Goal: Transaction & Acquisition: Register for event/course

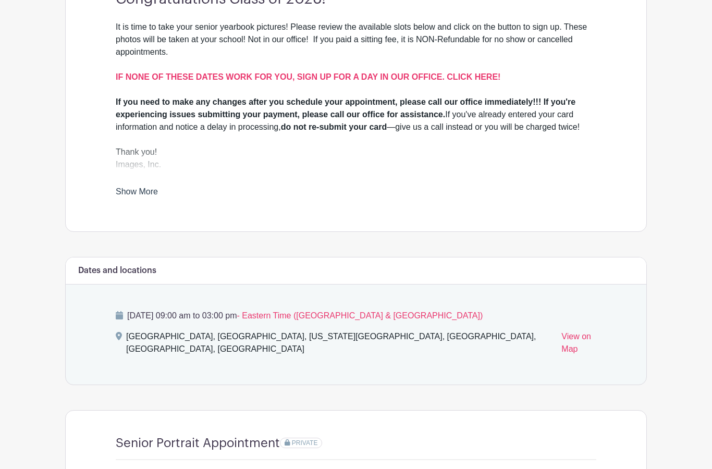
scroll to position [370, 0]
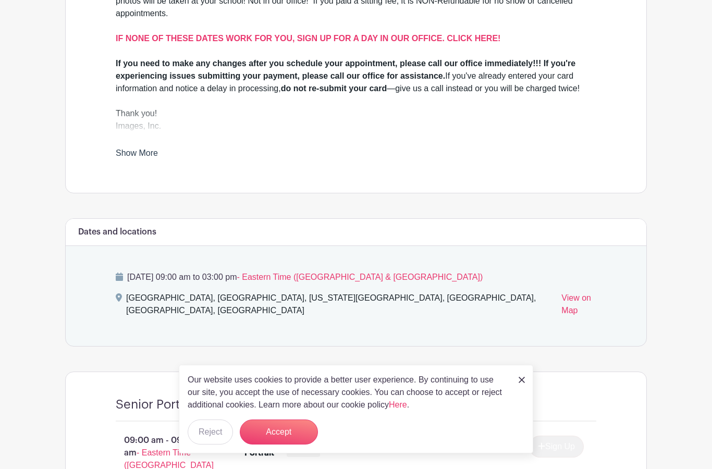
click at [300, 444] on button "Accept" at bounding box center [279, 431] width 78 height 25
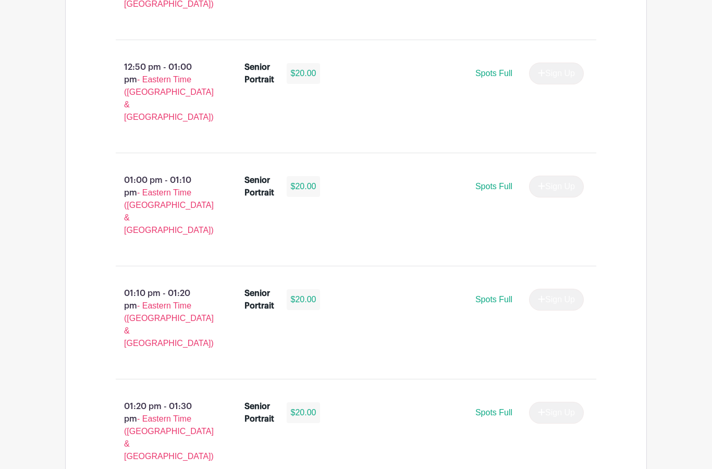
scroll to position [2801, 0]
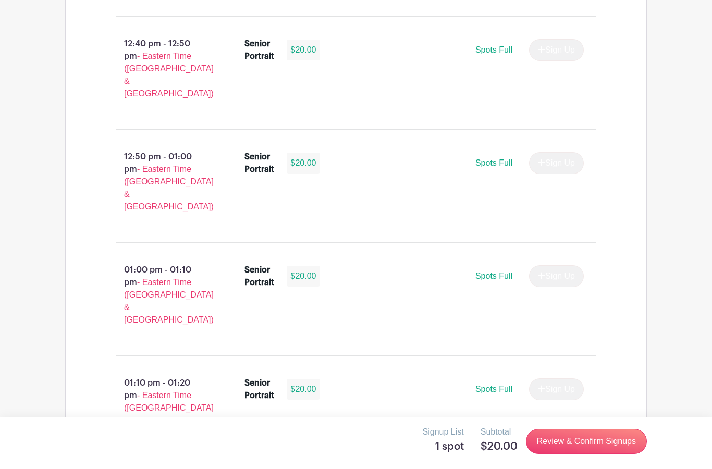
click at [597, 443] on link "Review & Confirm Signups" at bounding box center [586, 441] width 121 height 25
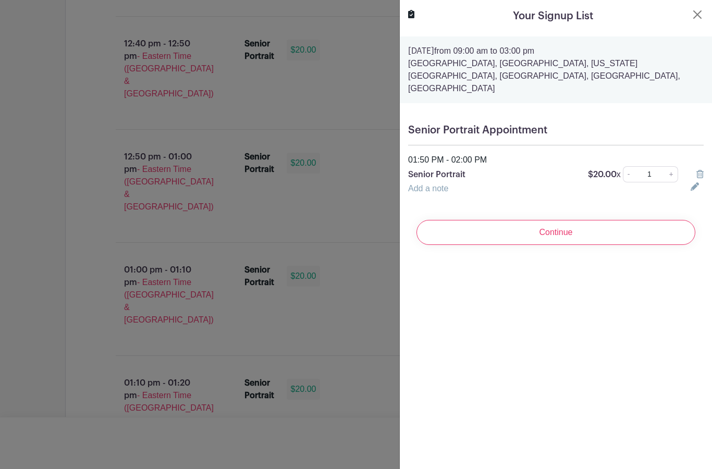
click at [650, 220] on input "Continue" at bounding box center [555, 232] width 279 height 25
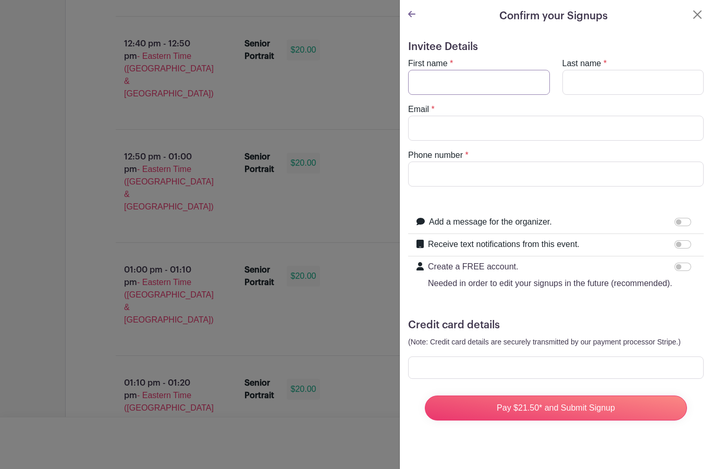
click at [521, 82] on input "First name" at bounding box center [479, 82] width 142 height 25
type input "[PERSON_NAME]"
click at [633, 75] on input "Last name" at bounding box center [633, 82] width 142 height 25
type input "[PERSON_NAME]"
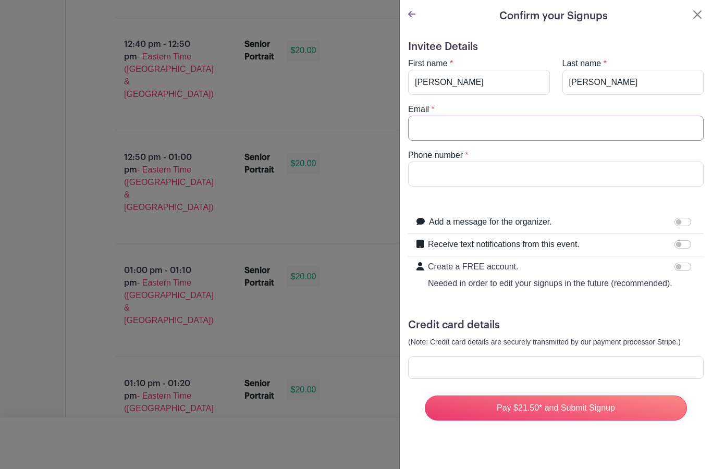
click at [490, 125] on input "Email" at bounding box center [555, 128] width 295 height 25
type input "emileemitchum0424!@[DOMAIN_NAME]"
click at [534, 176] on input "Phone number" at bounding box center [555, 174] width 295 height 25
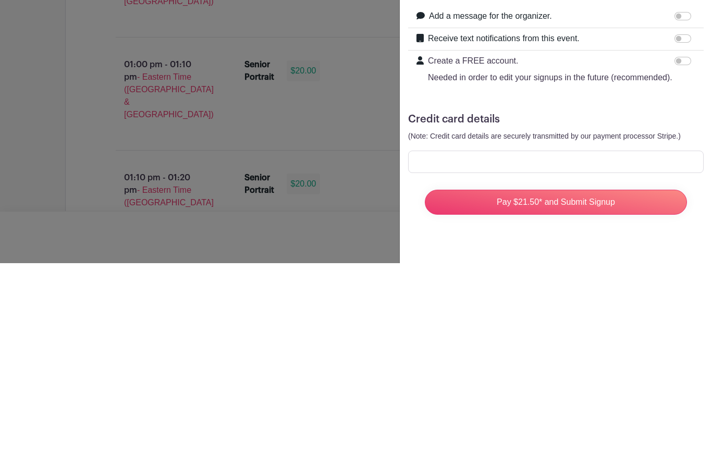
type input "8649231996"
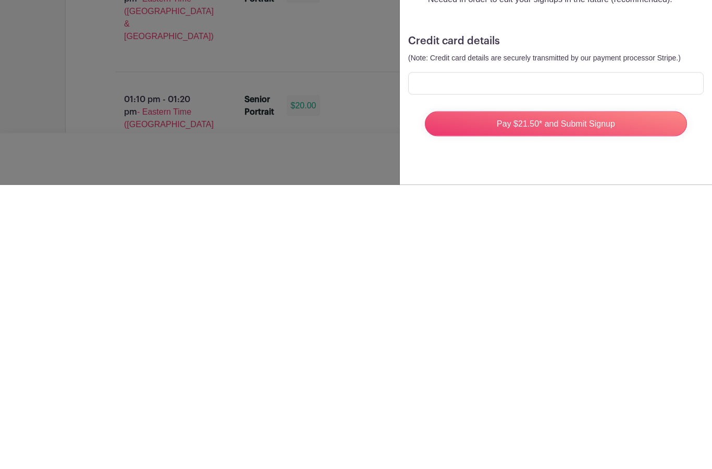
click at [603, 395] on input "Pay $21.50* and Submit Signup" at bounding box center [556, 407] width 262 height 25
